Goal: Information Seeking & Learning: Learn about a topic

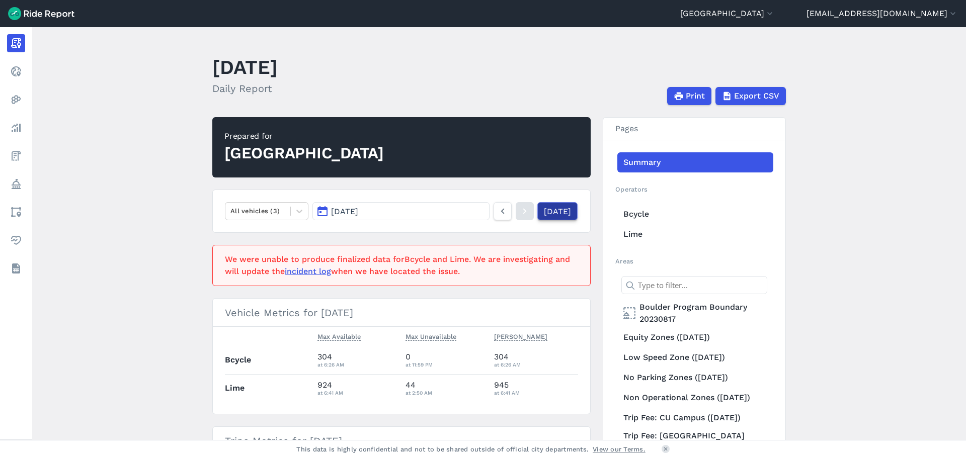
drag, startPoint x: 0, startPoint y: 0, endPoint x: 556, endPoint y: 213, distance: 595.4
click at [557, 213] on link "Yesterday" at bounding box center [557, 211] width 40 height 18
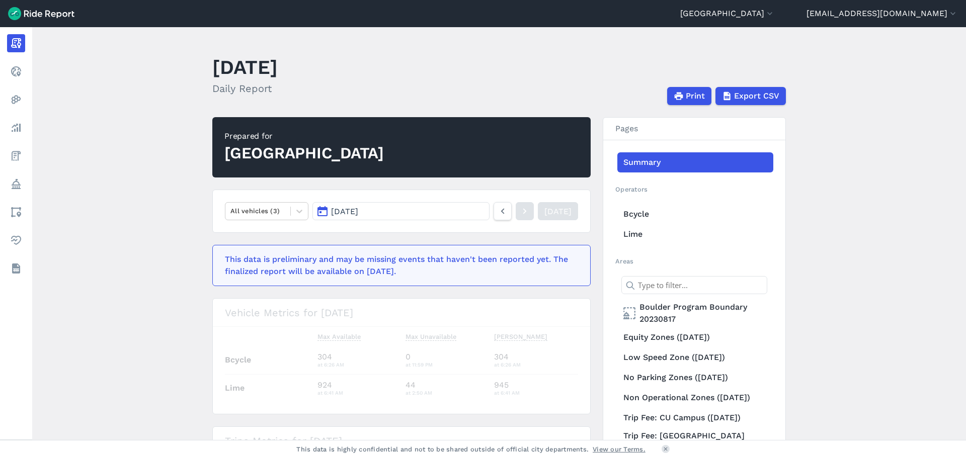
click at [113, 113] on main "October 12, 2025 Daily Report Print Export CSV Prepared for Boulder All vehicle…" at bounding box center [499, 233] width 934 height 413
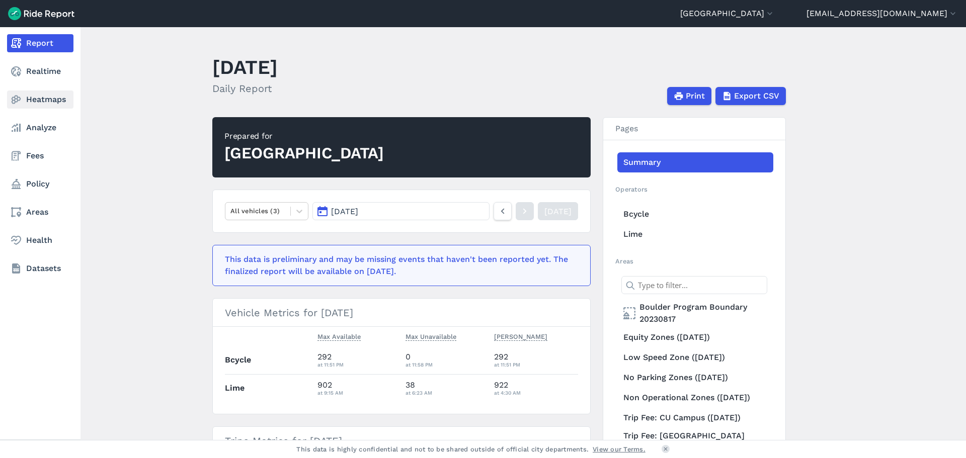
click at [51, 98] on link "Heatmaps" at bounding box center [40, 100] width 66 height 18
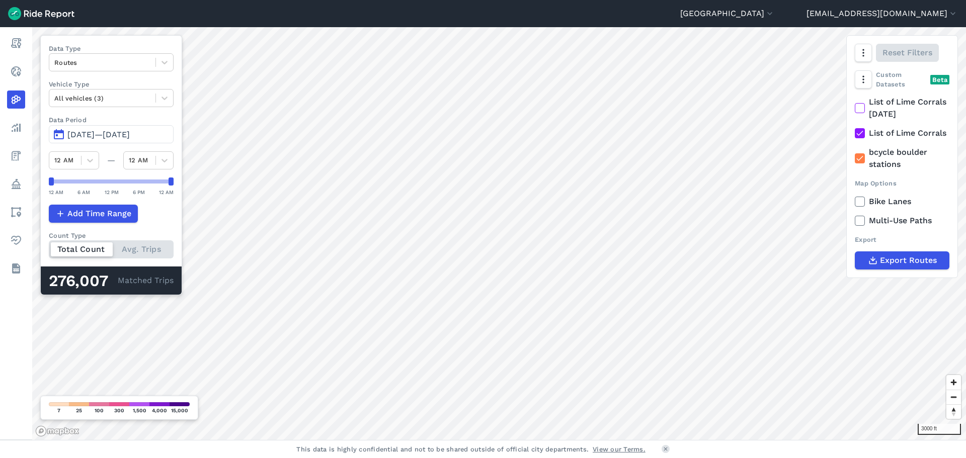
click at [855, 207] on icon at bounding box center [859, 202] width 9 height 10
click at [855, 202] on input "Bike Lanes" at bounding box center [855, 199] width 0 height 7
click at [858, 204] on use at bounding box center [859, 201] width 7 height 5
click at [855, 202] on input "Bike Lanes" at bounding box center [855, 199] width 0 height 7
click at [858, 204] on use at bounding box center [859, 201] width 7 height 5
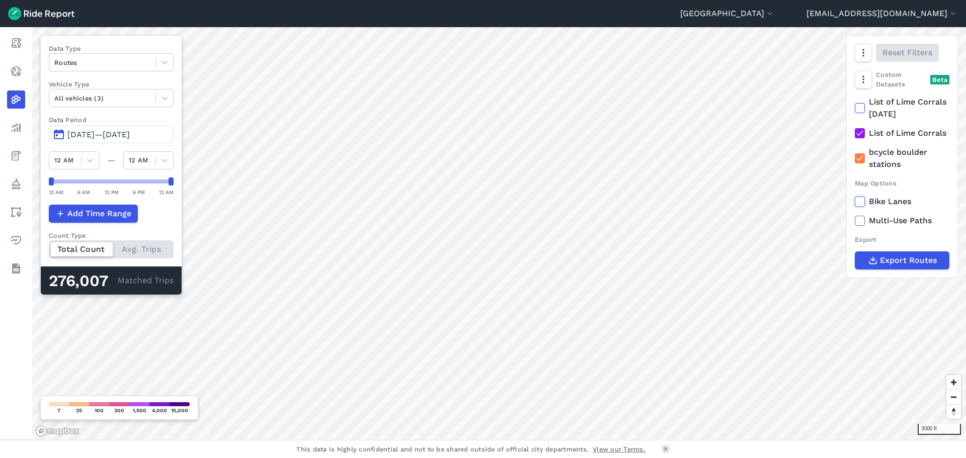
click at [855, 202] on input "Bike Lanes" at bounding box center [855, 199] width 0 height 7
click at [862, 137] on icon at bounding box center [859, 133] width 9 height 10
click at [855, 134] on input "List of Lime Corrals" at bounding box center [855, 130] width 0 height 7
drag, startPoint x: 53, startPoint y: 184, endPoint x: 145, endPoint y: 188, distance: 92.2
click at [145, 188] on div "12 AM 6 AM 12 PM 6 PM 12 AM" at bounding box center [111, 187] width 125 height 19
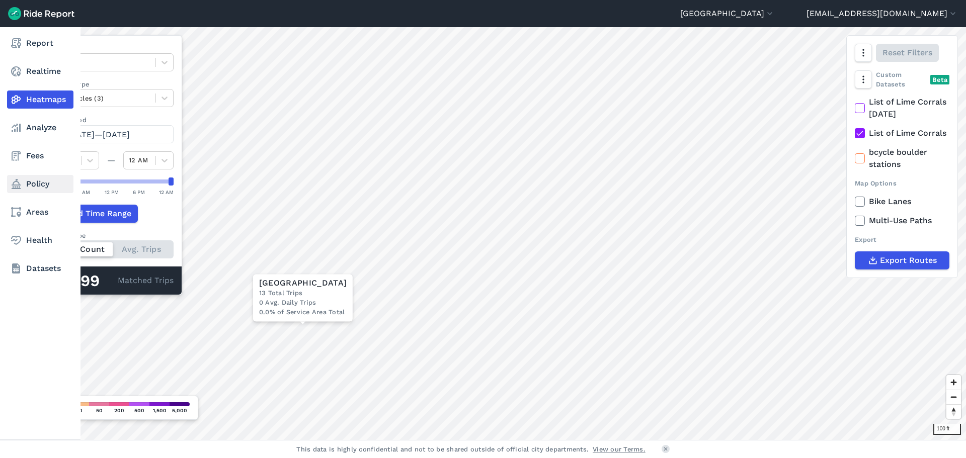
drag, startPoint x: 146, startPoint y: 184, endPoint x: 9, endPoint y: 182, distance: 137.9
click at [9, 182] on div "Report Realtime Heatmaps Analyze Fees Policy Areas Health Datasets 100 ft × Abb…" at bounding box center [483, 233] width 966 height 413
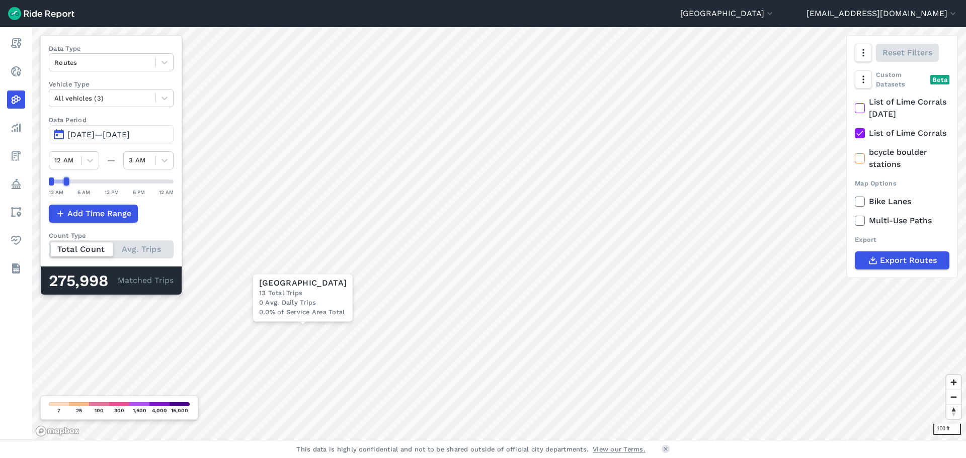
drag, startPoint x: 171, startPoint y: 183, endPoint x: 68, endPoint y: 184, distance: 102.7
click at [68, 184] on div at bounding box center [66, 182] width 5 height 8
drag, startPoint x: 65, startPoint y: 179, endPoint x: 112, endPoint y: 180, distance: 46.8
click at [112, 180] on div at bounding box center [111, 182] width 5 height 8
drag, startPoint x: 112, startPoint y: 180, endPoint x: 157, endPoint y: 184, distance: 45.0
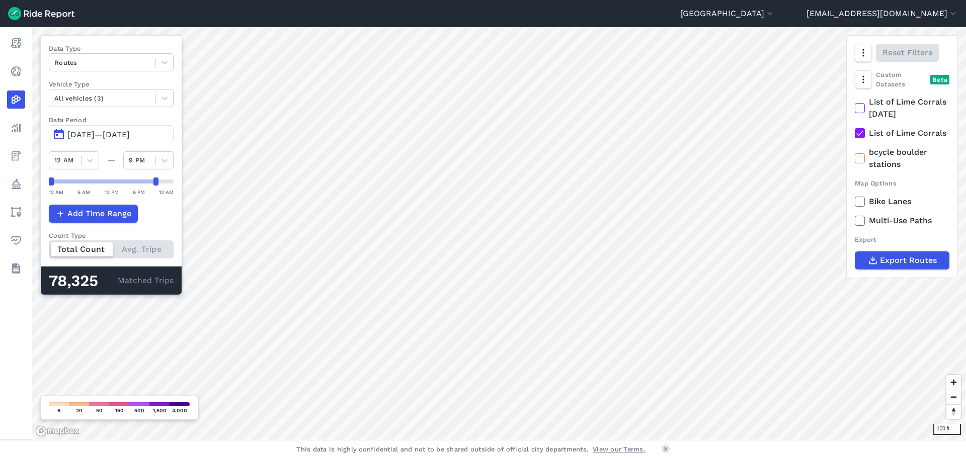
click at [157, 184] on div at bounding box center [155, 182] width 5 height 8
drag, startPoint x: 155, startPoint y: 182, endPoint x: 172, endPoint y: 183, distance: 16.6
click at [164, 183] on div at bounding box center [161, 182] width 5 height 8
click at [90, 215] on span "Add Time Range" at bounding box center [99, 214] width 64 height 12
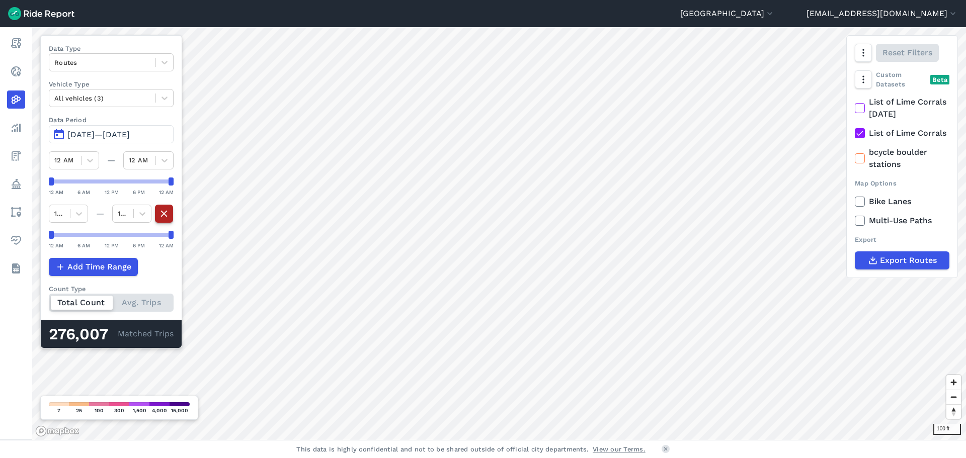
click at [165, 213] on use "button" at bounding box center [164, 213] width 7 height 7
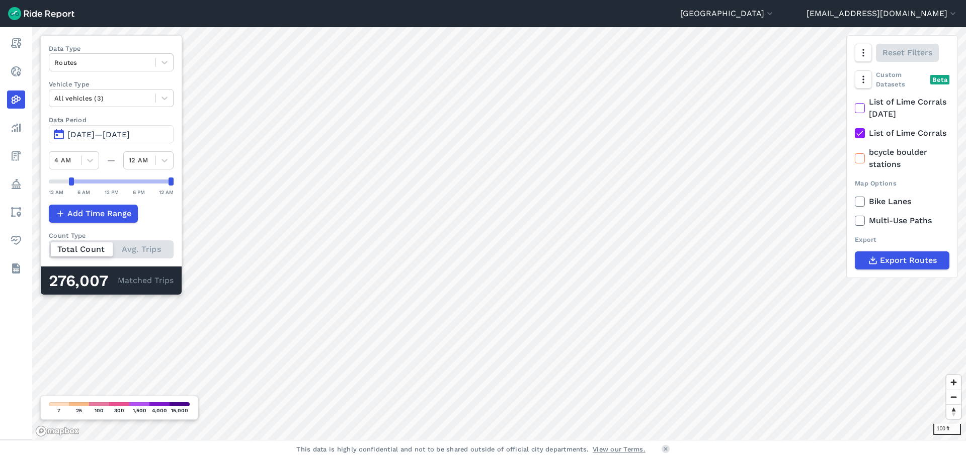
drag, startPoint x: 51, startPoint y: 183, endPoint x: 71, endPoint y: 186, distance: 20.8
click at [71, 186] on div "12 AM 6 AM 12 PM 6 PM 12 AM" at bounding box center [111, 187] width 125 height 19
drag, startPoint x: 71, startPoint y: 182, endPoint x: 151, endPoint y: 183, distance: 80.0
click at [151, 183] on div at bounding box center [150, 182] width 5 height 8
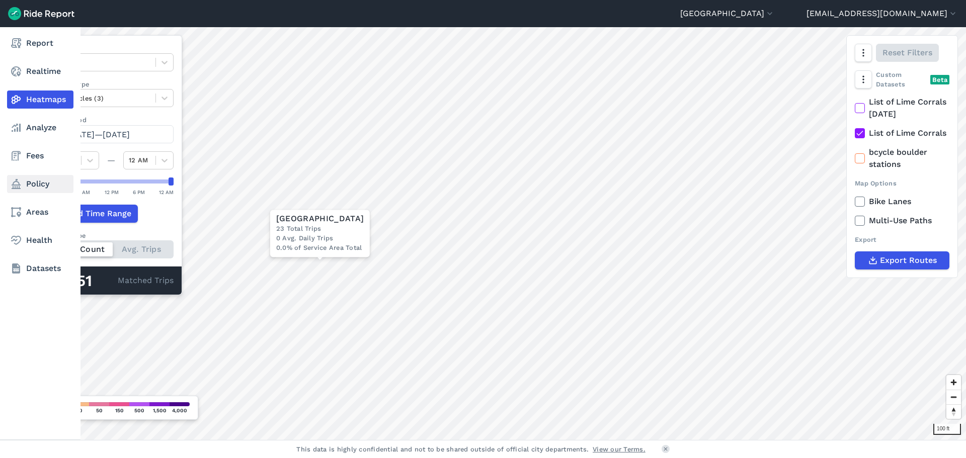
drag, startPoint x: 149, startPoint y: 183, endPoint x: 22, endPoint y: 180, distance: 127.8
click at [22, 180] on div "Report Realtime Heatmaps Analyze Fees Policy Areas Health Datasets 100 ft × Abb…" at bounding box center [483, 233] width 966 height 413
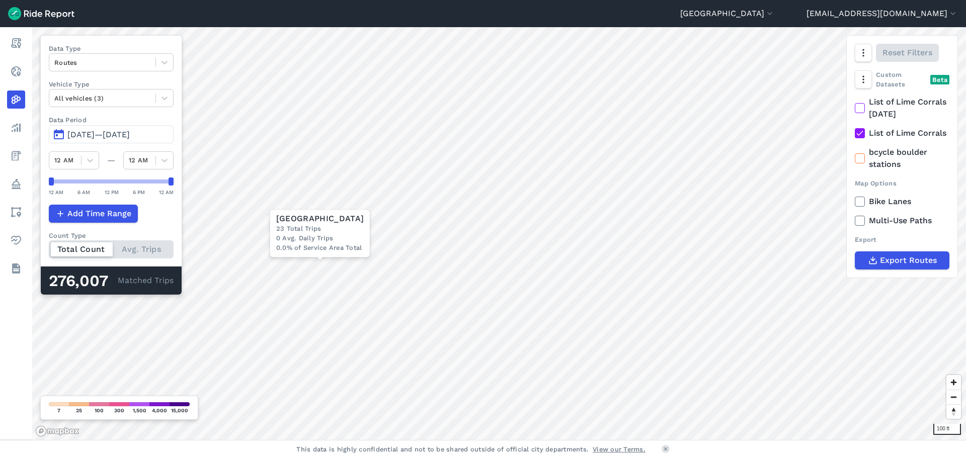
click at [166, 213] on div "Add Time Range" at bounding box center [111, 214] width 125 height 18
drag, startPoint x: 170, startPoint y: 181, endPoint x: 74, endPoint y: 185, distance: 96.2
click at [74, 185] on div at bounding box center [76, 182] width 5 height 8
click at [185, 184] on div "200 ft Data Type Routes Vehicle Type All vehicles (3) Data Period [DATE] 13, 20…" at bounding box center [499, 233] width 934 height 413
drag, startPoint x: 52, startPoint y: 183, endPoint x: 115, endPoint y: 182, distance: 62.4
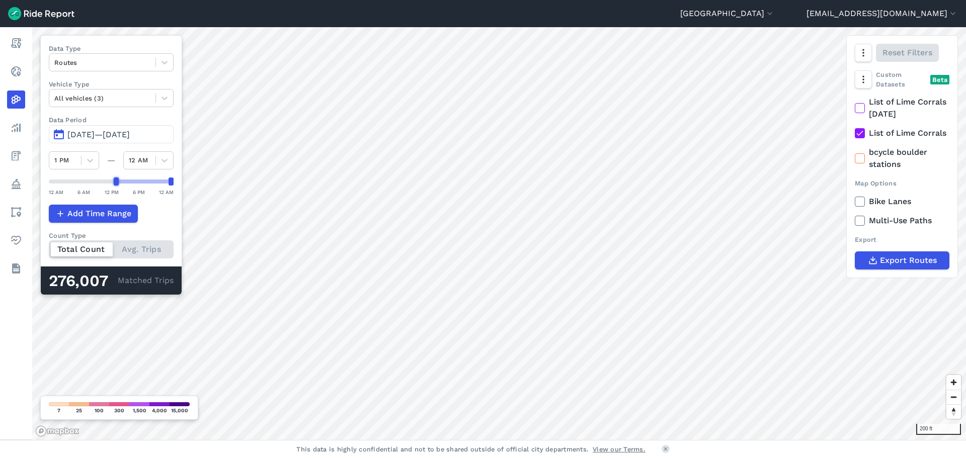
click at [115, 182] on div at bounding box center [116, 182] width 5 height 8
drag, startPoint x: 116, startPoint y: 183, endPoint x: 109, endPoint y: 182, distance: 7.1
click at [109, 182] on div at bounding box center [111, 182] width 5 height 8
click at [140, 94] on div at bounding box center [102, 99] width 96 height 12
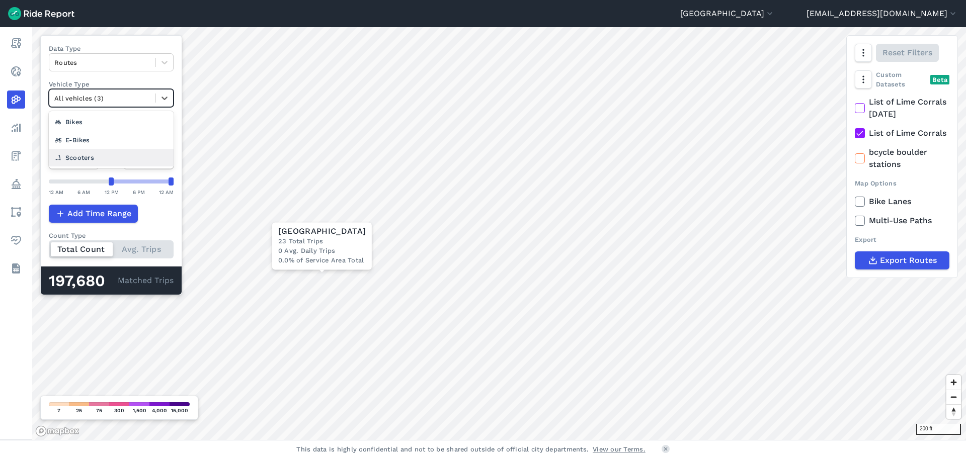
click at [107, 162] on div "Scooters" at bounding box center [111, 158] width 125 height 18
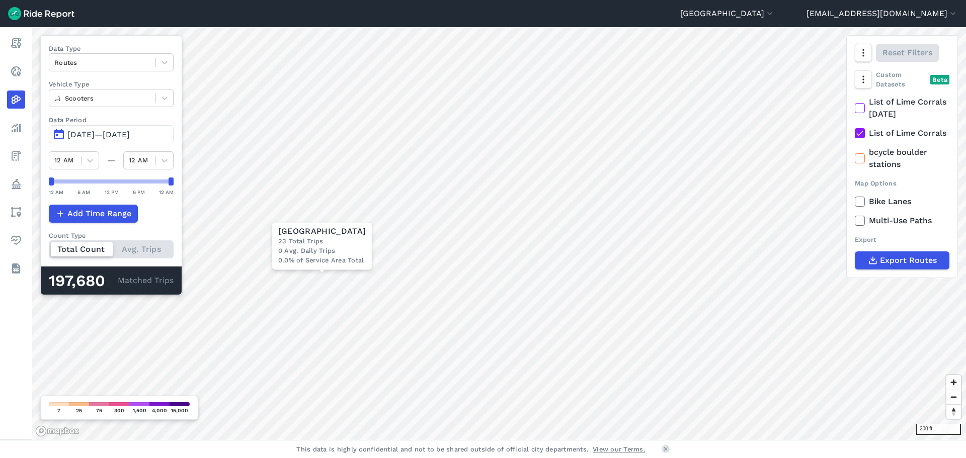
click at [35, 182] on div "200 ft × Abbey Place 23 Total Trips 0 Avg. Daily Trips 0.0% of Service Area Tot…" at bounding box center [499, 233] width 934 height 413
drag, startPoint x: 171, startPoint y: 181, endPoint x: 111, endPoint y: 183, distance: 59.9
click at [111, 183] on div at bounding box center [111, 182] width 5 height 8
drag, startPoint x: 112, startPoint y: 183, endPoint x: 177, endPoint y: 189, distance: 64.7
click at [177, 189] on div "Data Type Routes Vehicle Type Scooters Data Period [DATE] 13, 2025—[DATE] 12 AM…" at bounding box center [111, 165] width 142 height 260
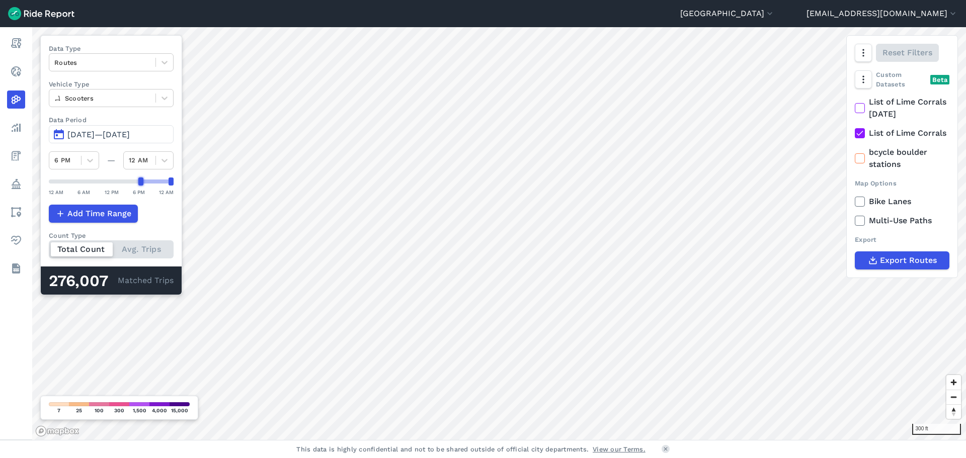
drag, startPoint x: 51, startPoint y: 181, endPoint x: 140, endPoint y: 183, distance: 89.6
click at [140, 183] on div at bounding box center [140, 182] width 5 height 8
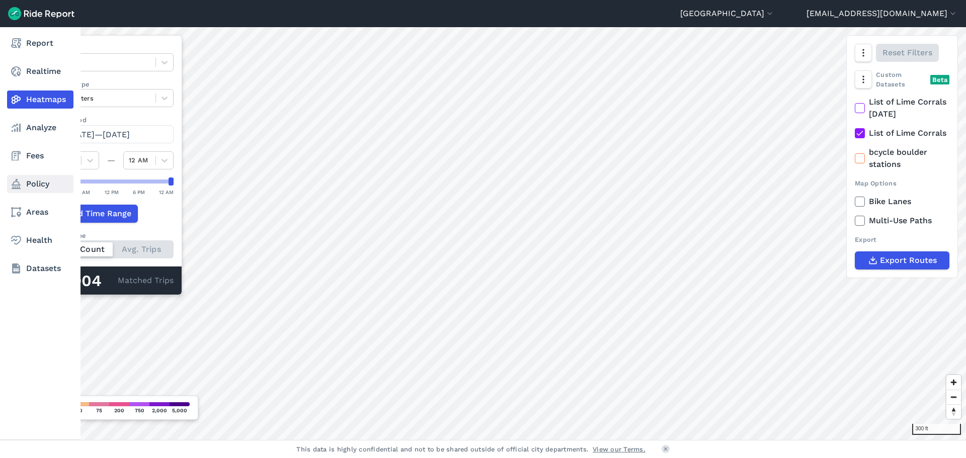
drag, startPoint x: 140, startPoint y: 183, endPoint x: 7, endPoint y: 181, distance: 133.4
click at [7, 181] on div "Report Realtime Heatmaps Analyze Fees Policy Areas Health Datasets 300 ft Data …" at bounding box center [483, 233] width 966 height 413
